Goal: Task Accomplishment & Management: Use online tool/utility

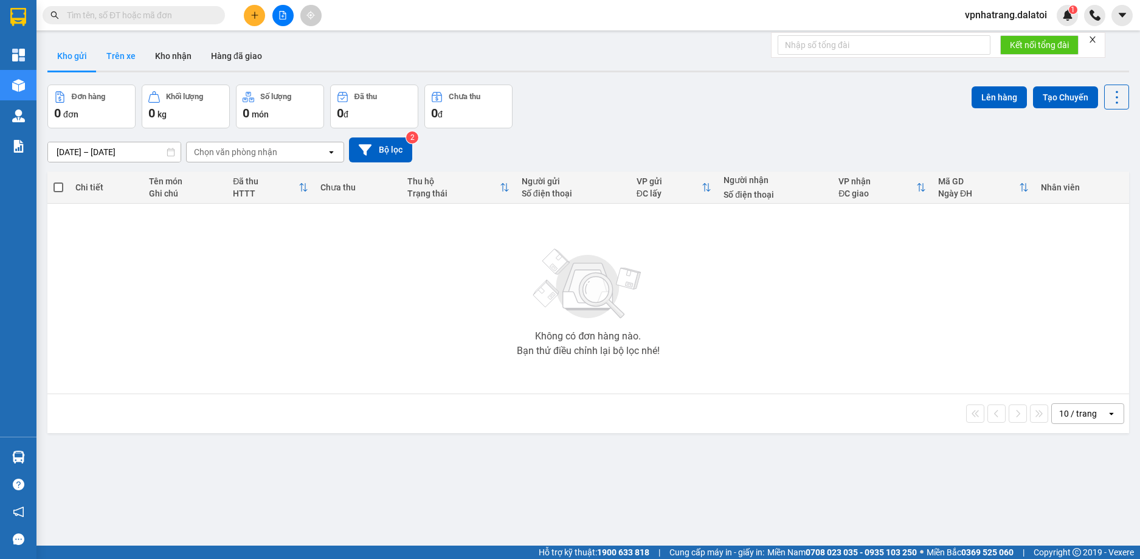
click at [120, 63] on button "Trên xe" at bounding box center [121, 55] width 49 height 29
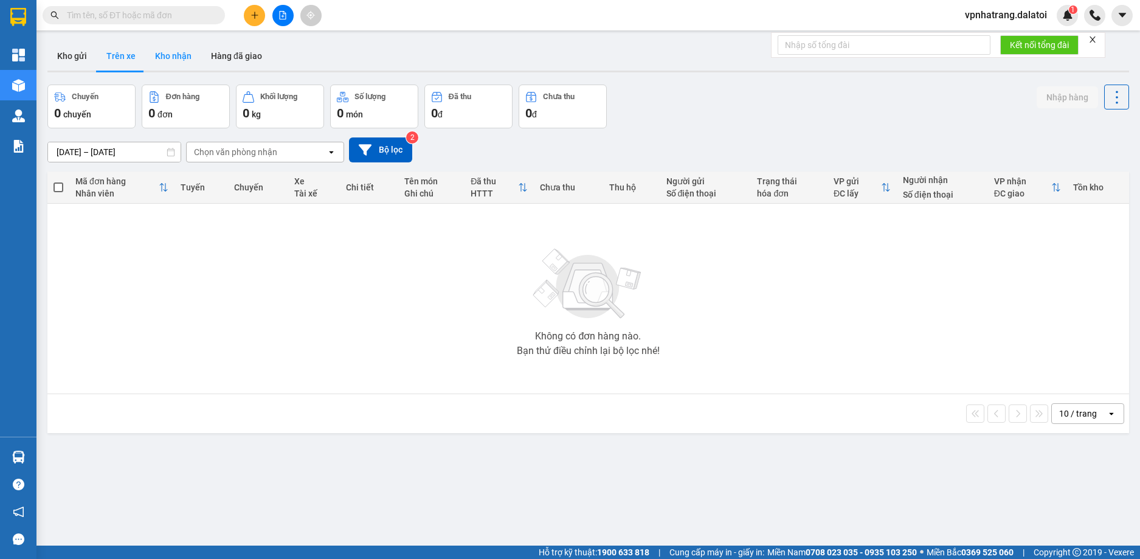
click at [176, 53] on button "Kho nhận" at bounding box center [173, 55] width 56 height 29
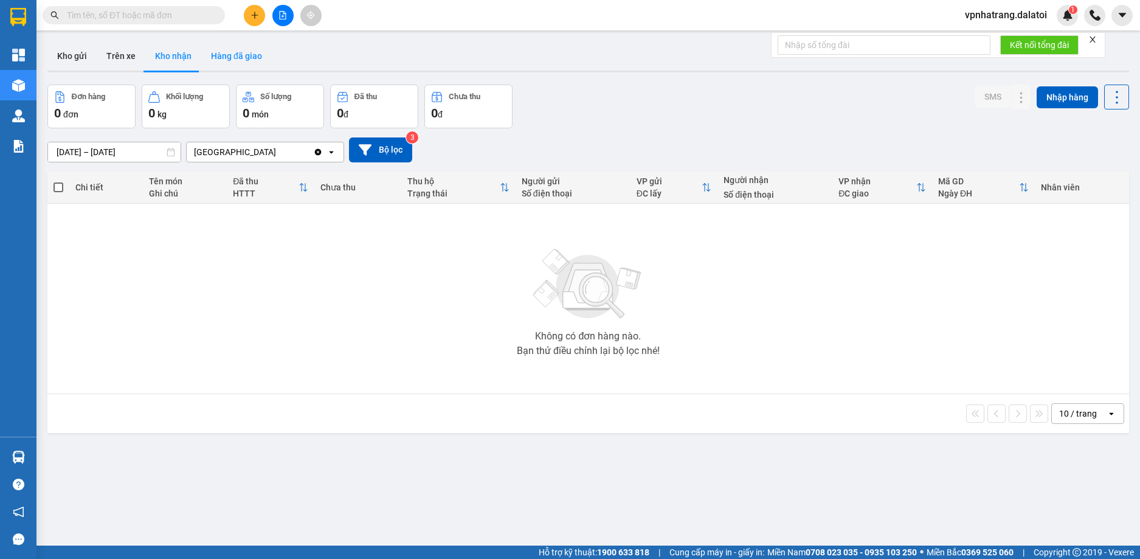
click at [253, 55] on button "Hàng đã giao" at bounding box center [236, 55] width 71 height 29
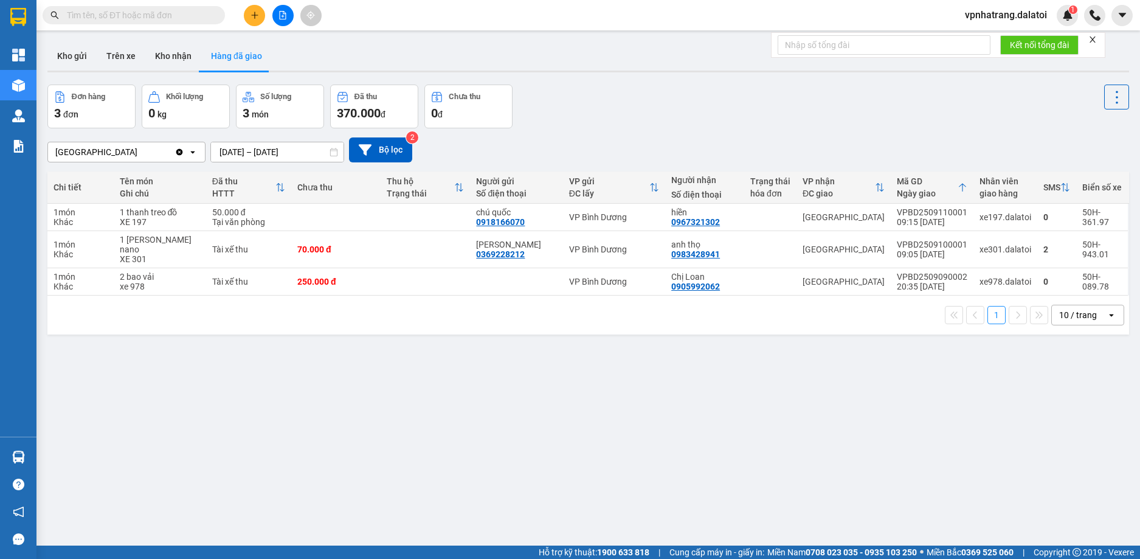
click at [1033, 13] on span "vpnhatrang.dalatoi" at bounding box center [1006, 14] width 102 height 15
click at [999, 38] on span "Đăng xuất" at bounding box center [1011, 37] width 77 height 13
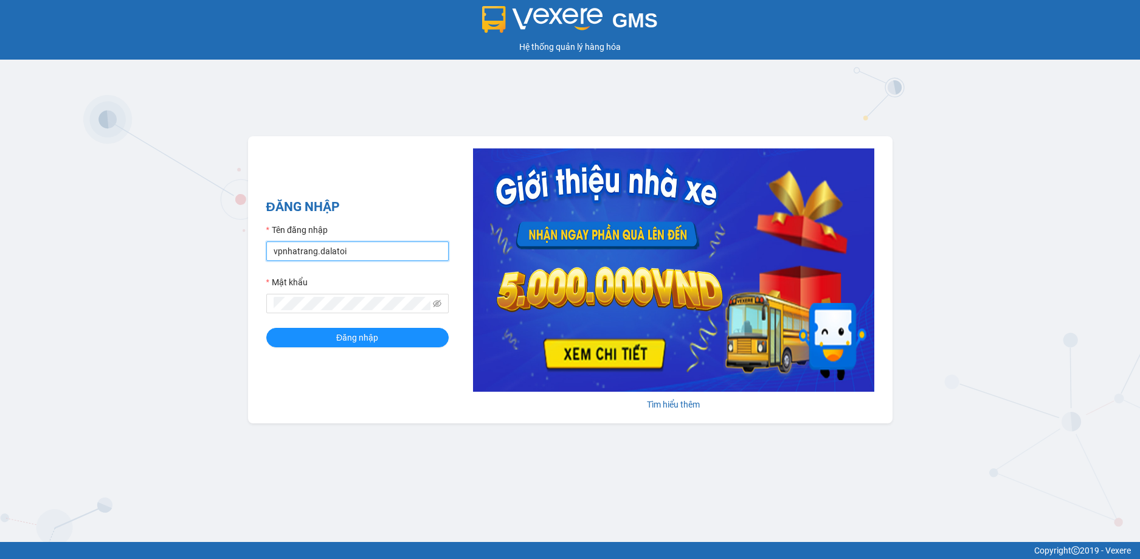
drag, startPoint x: 373, startPoint y: 258, endPoint x: 374, endPoint y: 243, distance: 14.6
click at [373, 258] on input "vpnhatrang.dalatoi" at bounding box center [357, 250] width 182 height 19
type input "thao97.dalatoi"
click at [371, 328] on button "Đăng nhập" at bounding box center [357, 337] width 182 height 19
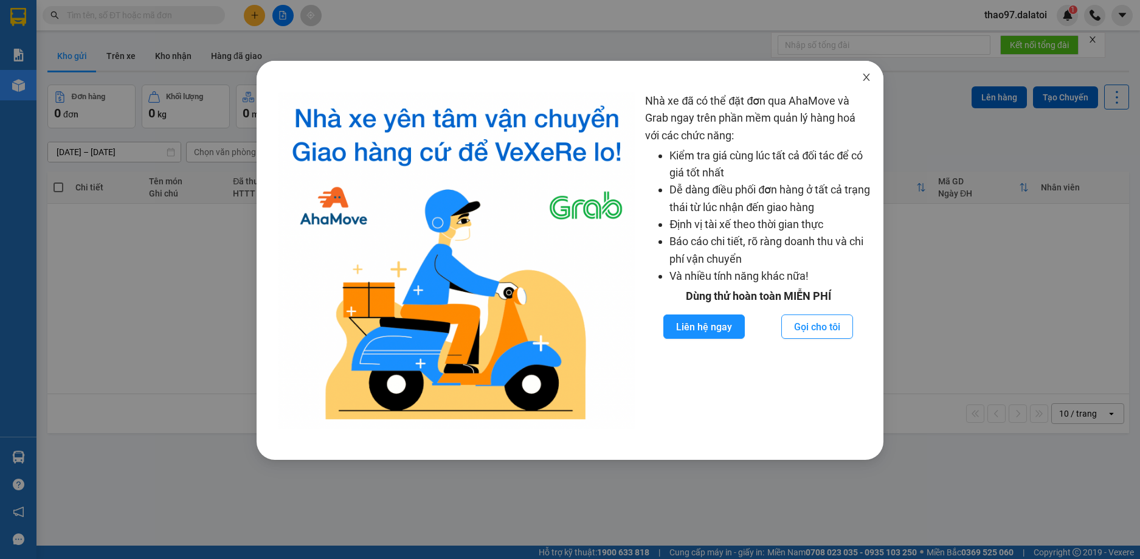
click at [863, 78] on icon "close" at bounding box center [866, 77] width 10 height 10
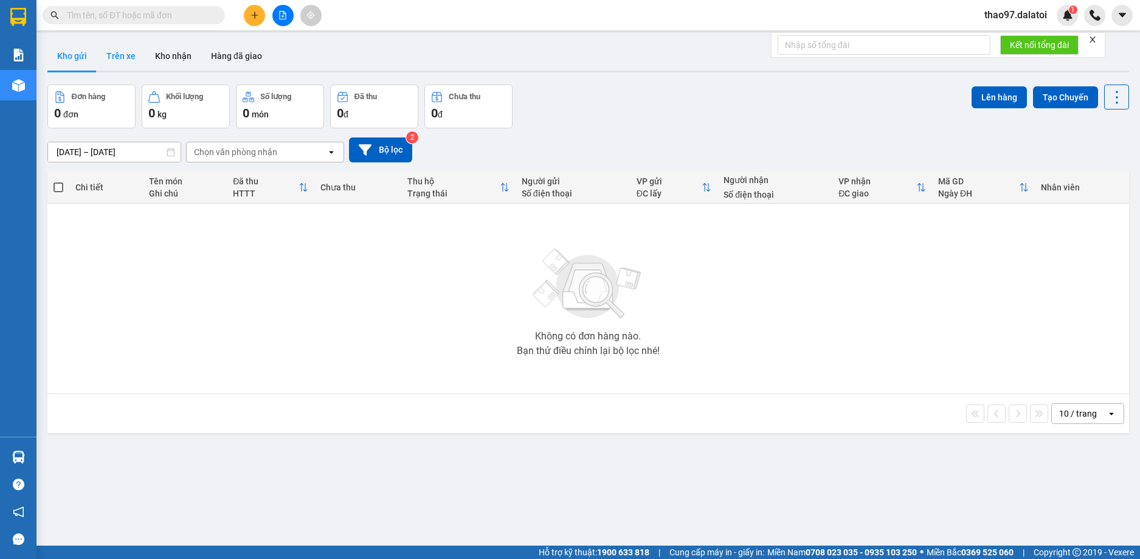
click at [127, 66] on button "Trên xe" at bounding box center [121, 55] width 49 height 29
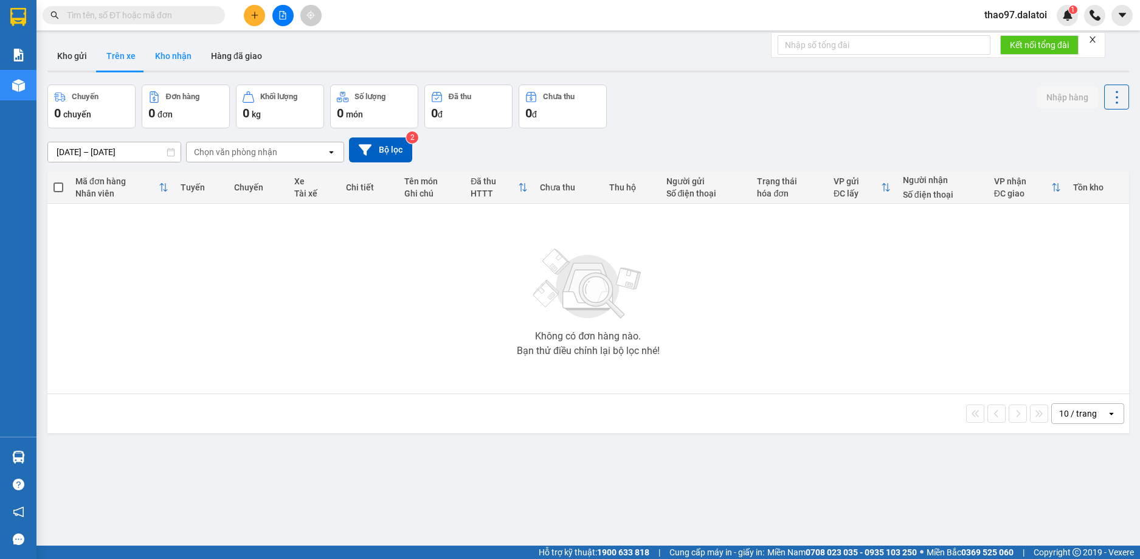
click at [187, 58] on button "Kho nhận" at bounding box center [173, 55] width 56 height 29
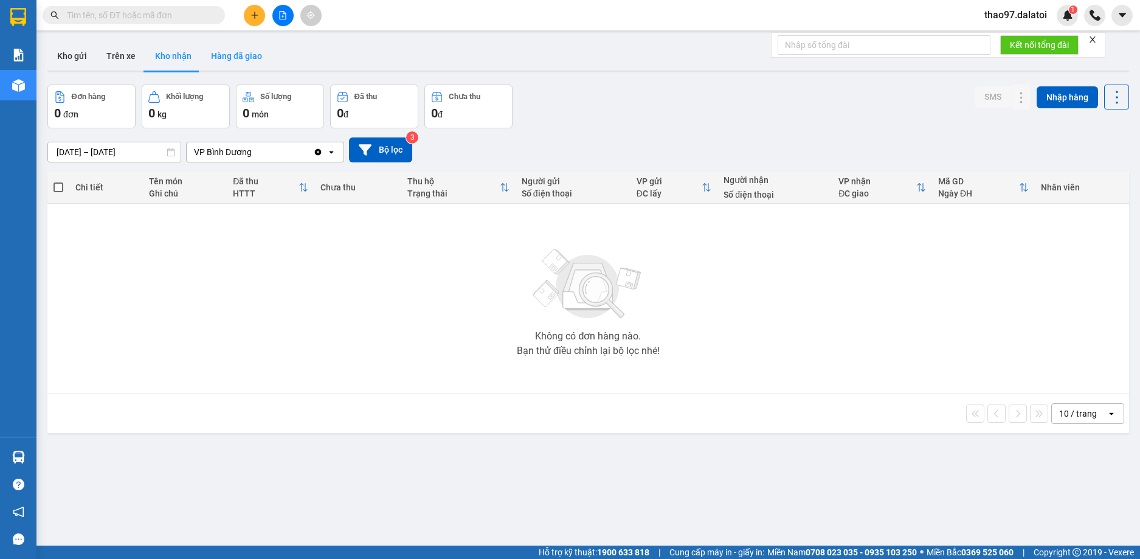
click at [242, 55] on button "Hàng đã giao" at bounding box center [236, 55] width 71 height 29
